Goal: Task Accomplishment & Management: Manage account settings

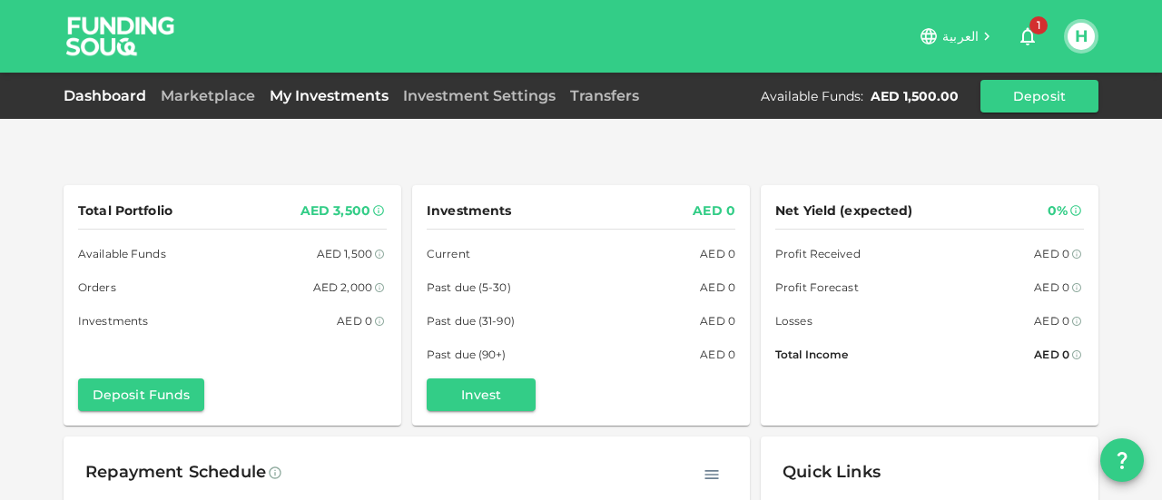
click at [326, 94] on link "My Investments" at bounding box center [328, 95] width 133 height 17
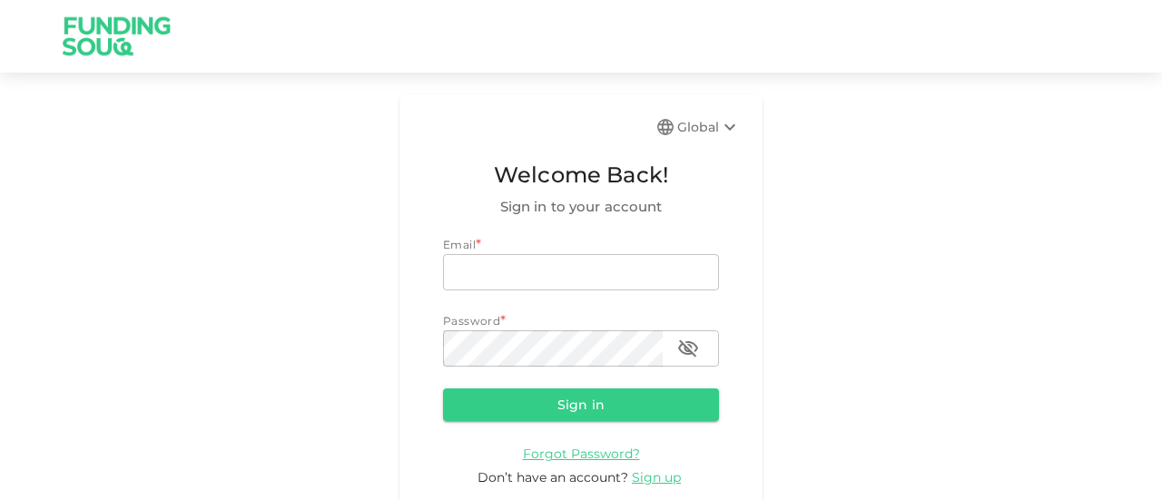
type input "[EMAIL_ADDRESS][DOMAIN_NAME]"
click at [550, 405] on button "Sign in" at bounding box center [581, 405] width 276 height 33
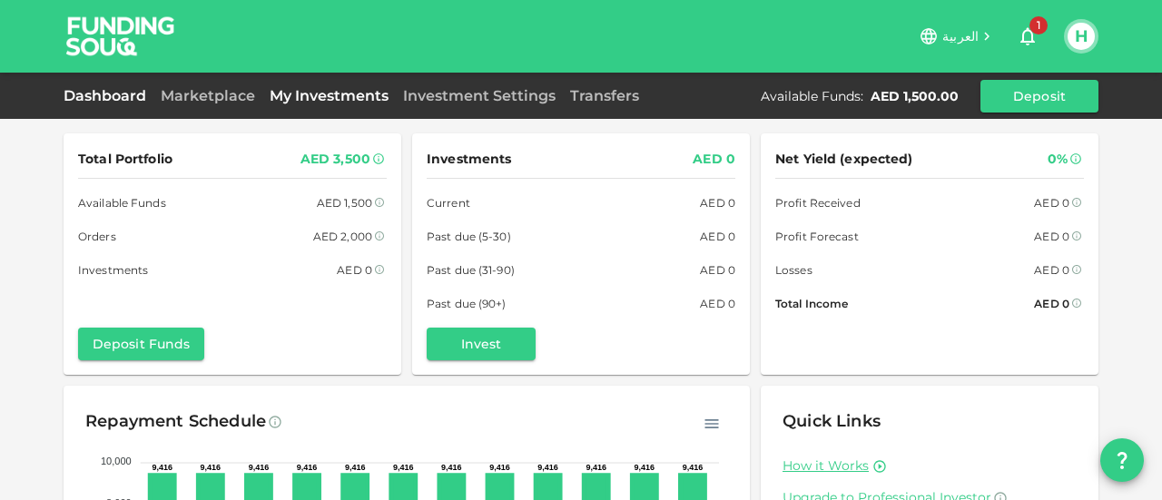
click at [316, 87] on link "My Investments" at bounding box center [328, 95] width 133 height 17
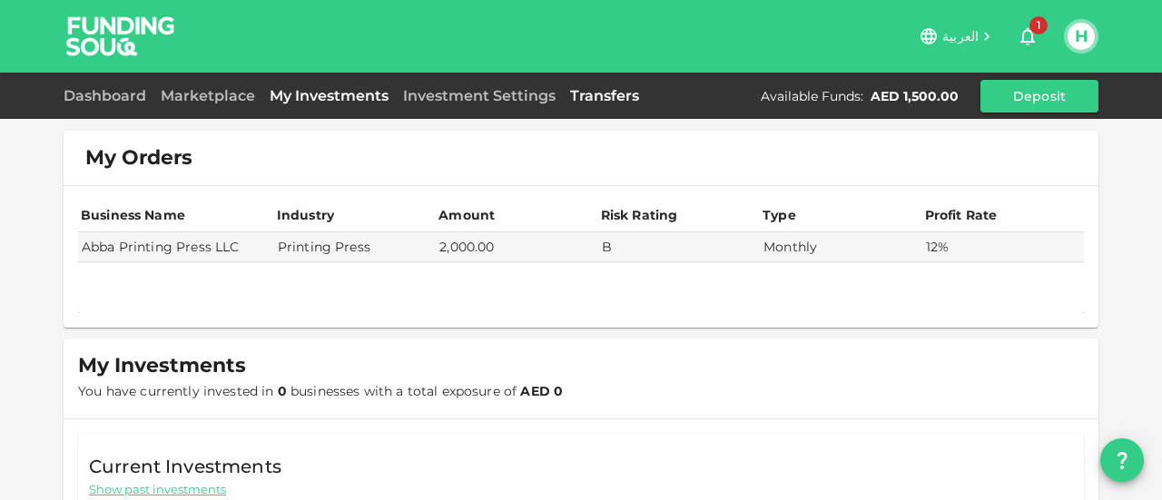
click at [607, 95] on link "Transfers" at bounding box center [605, 95] width 84 height 17
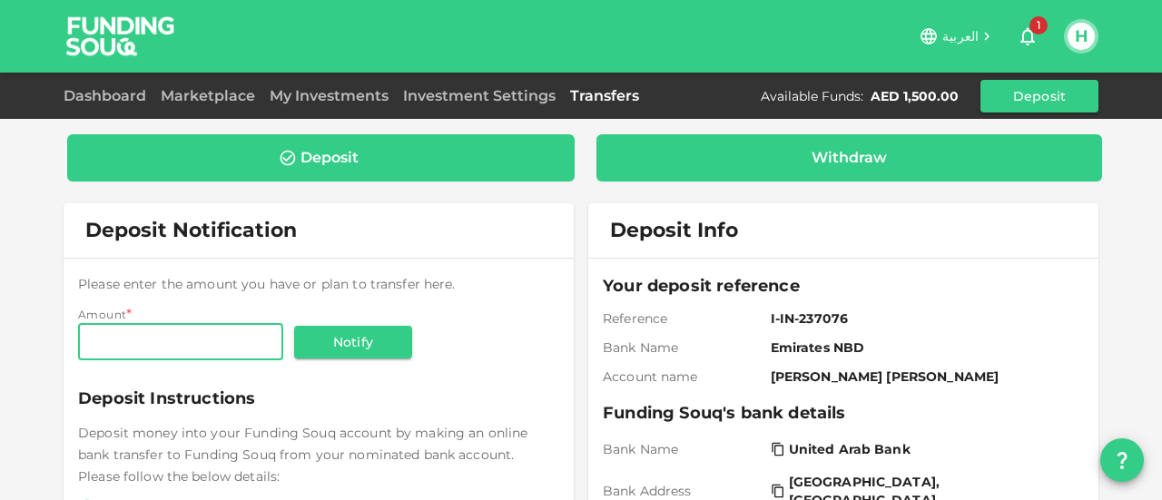
click at [784, 161] on div "Withdraw" at bounding box center [850, 158] width 478 height 18
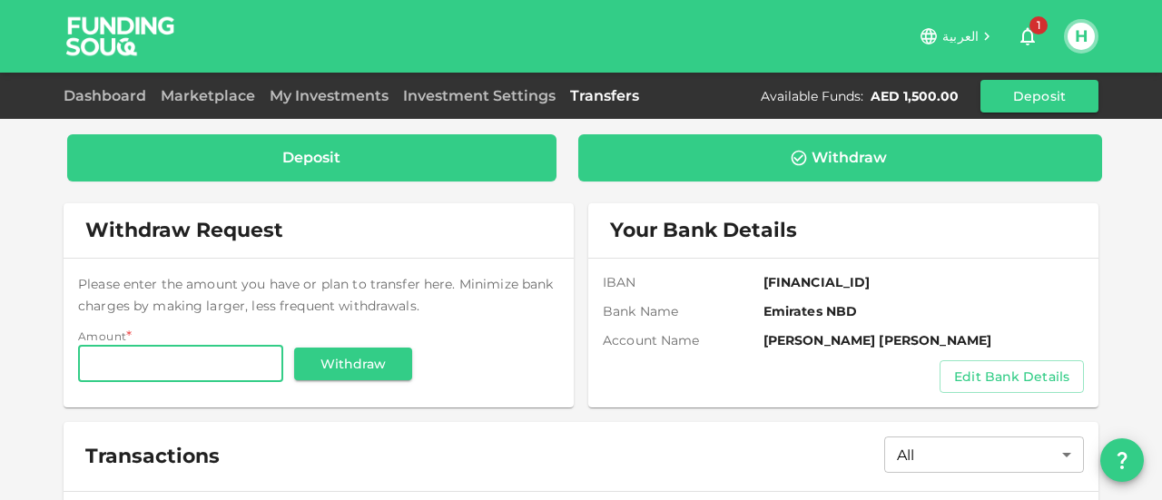
click at [329, 166] on div "Deposit" at bounding box center [311, 157] width 489 height 47
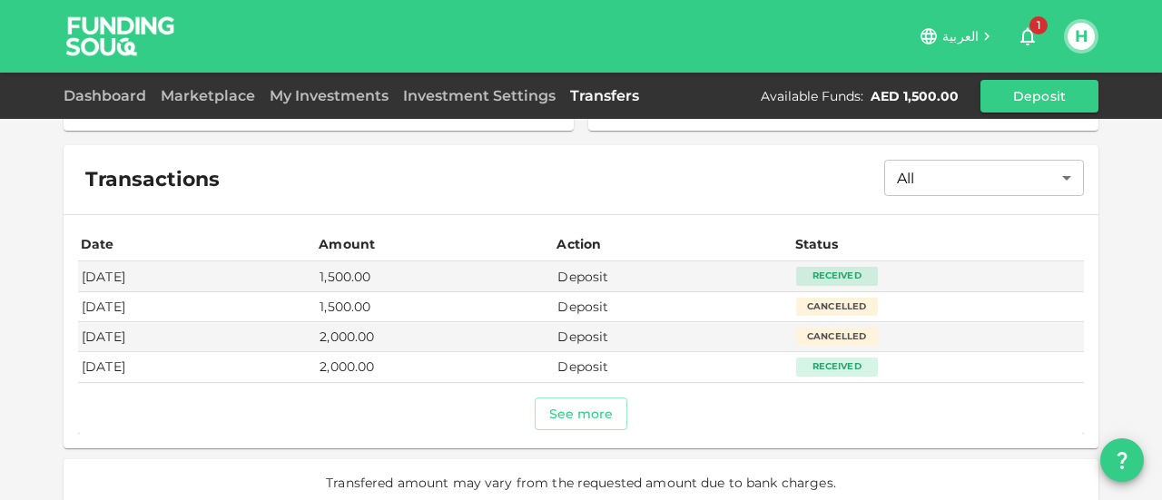
scroll to position [35, 0]
